Goal: Information Seeking & Learning: Check status

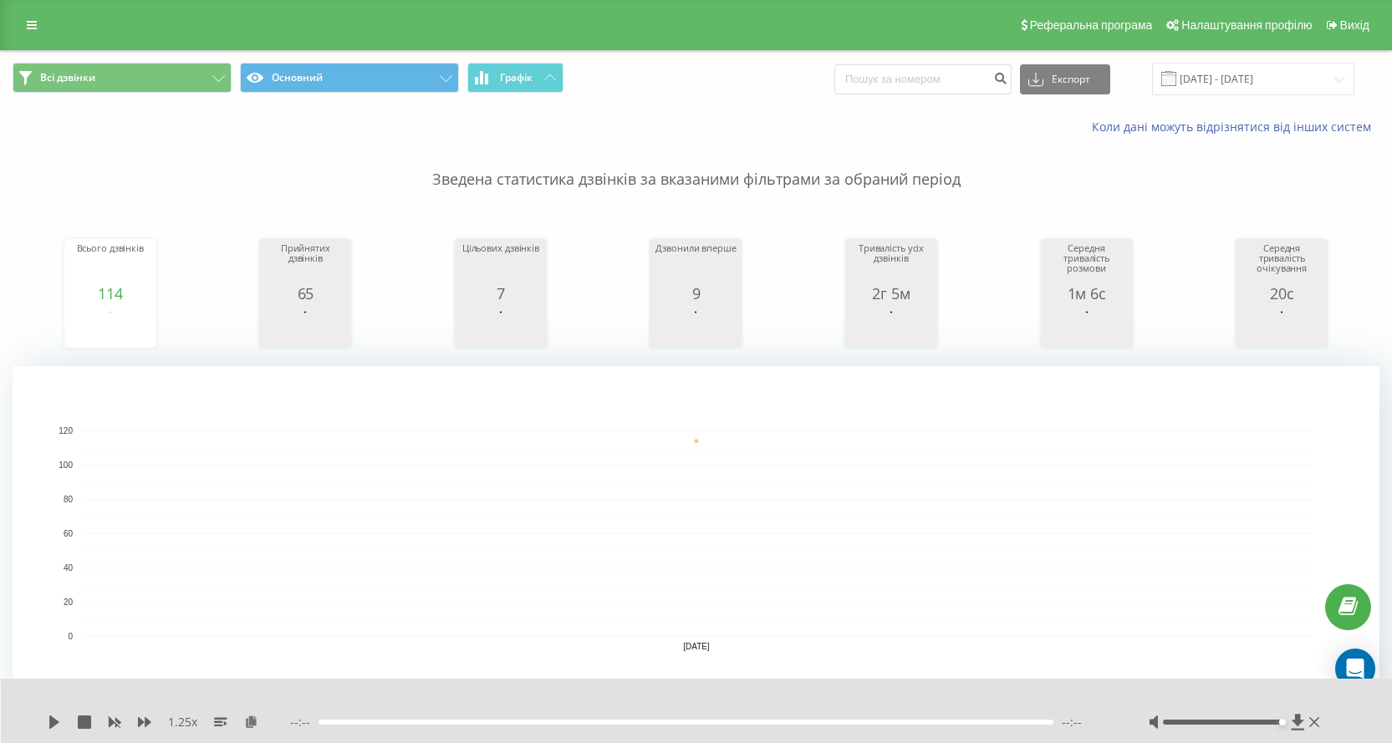
click at [918, 98] on div "Всі дзвінки Основний Графік Експорт .csv .xls .xlsx 22.09.2025 - 22.09.2025" at bounding box center [696, 79] width 1390 height 56
click at [914, 94] on input at bounding box center [922, 79] width 177 height 30
paste input "380939680429"
type input "380939680429"
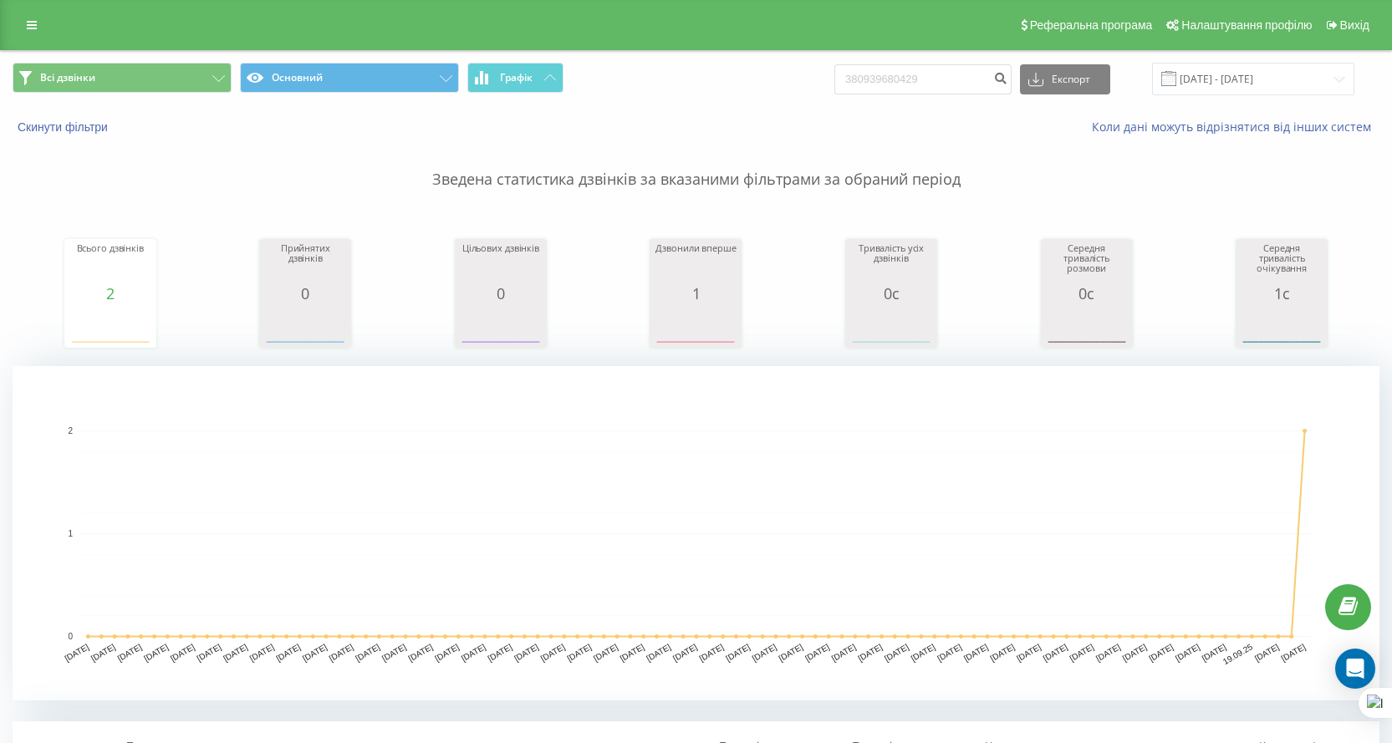
scroll to position [334, 0]
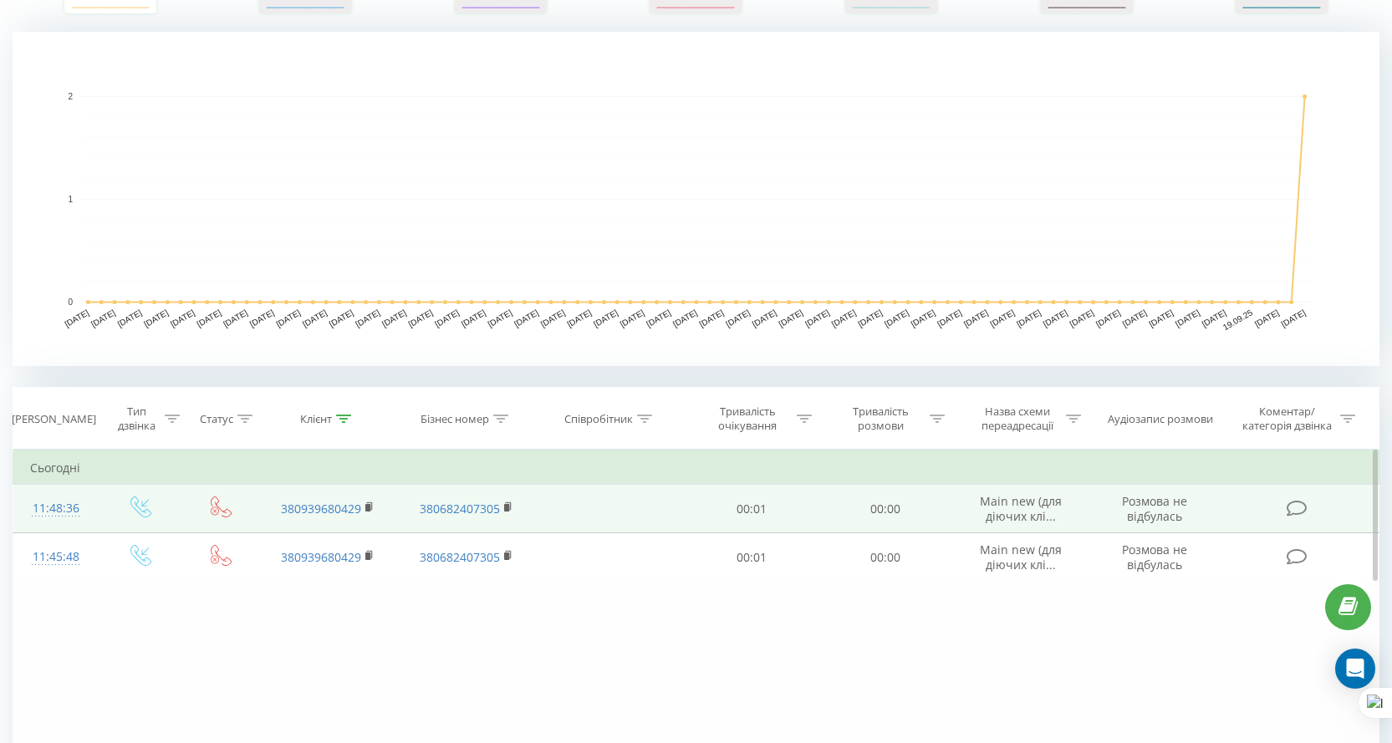
click at [364, 509] on td "380939680429" at bounding box center [327, 509] width 139 height 48
click at [370, 504] on rect at bounding box center [367, 508] width 5 height 8
